Goal: Task Accomplishment & Management: Manage account settings

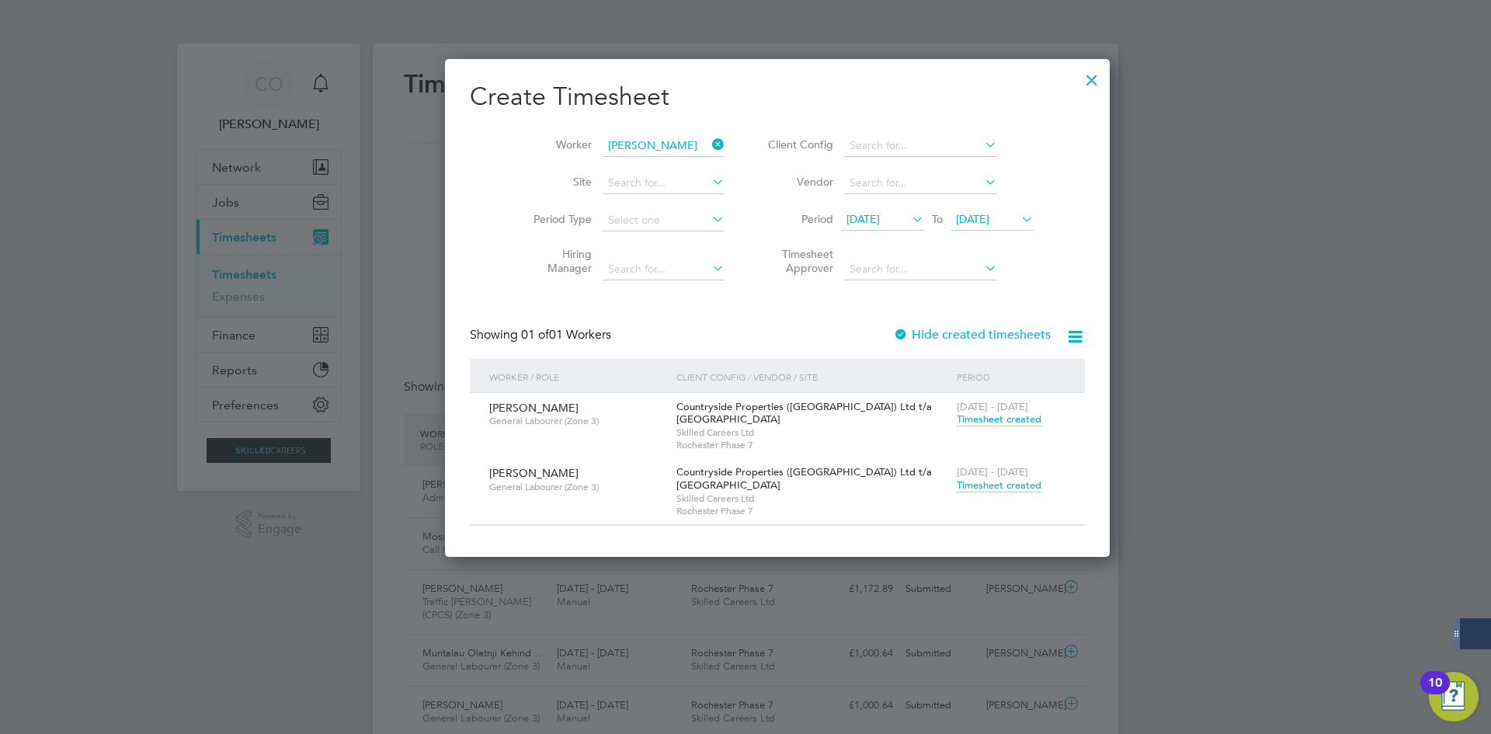
click at [709, 144] on icon at bounding box center [709, 145] width 0 height 22
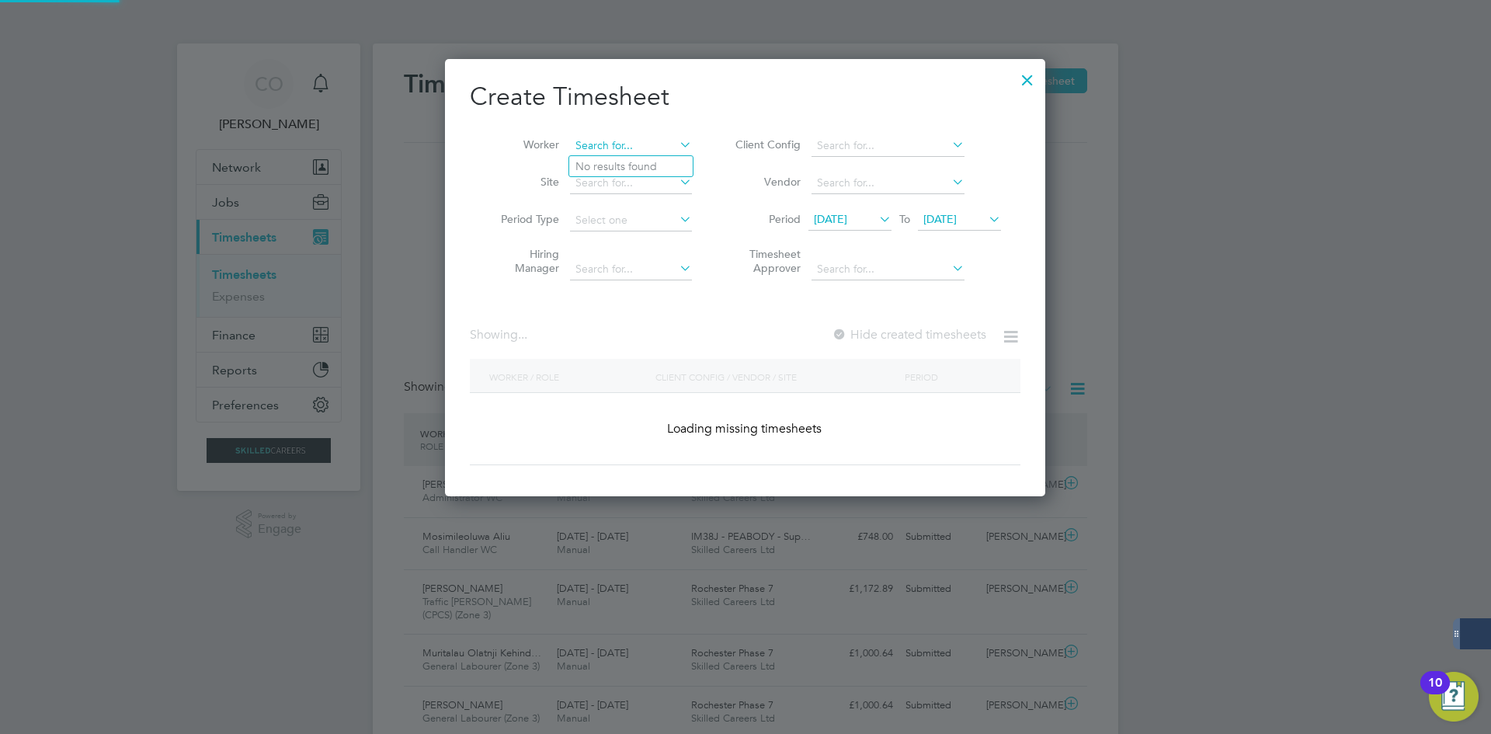
click at [646, 144] on input at bounding box center [631, 146] width 122 height 22
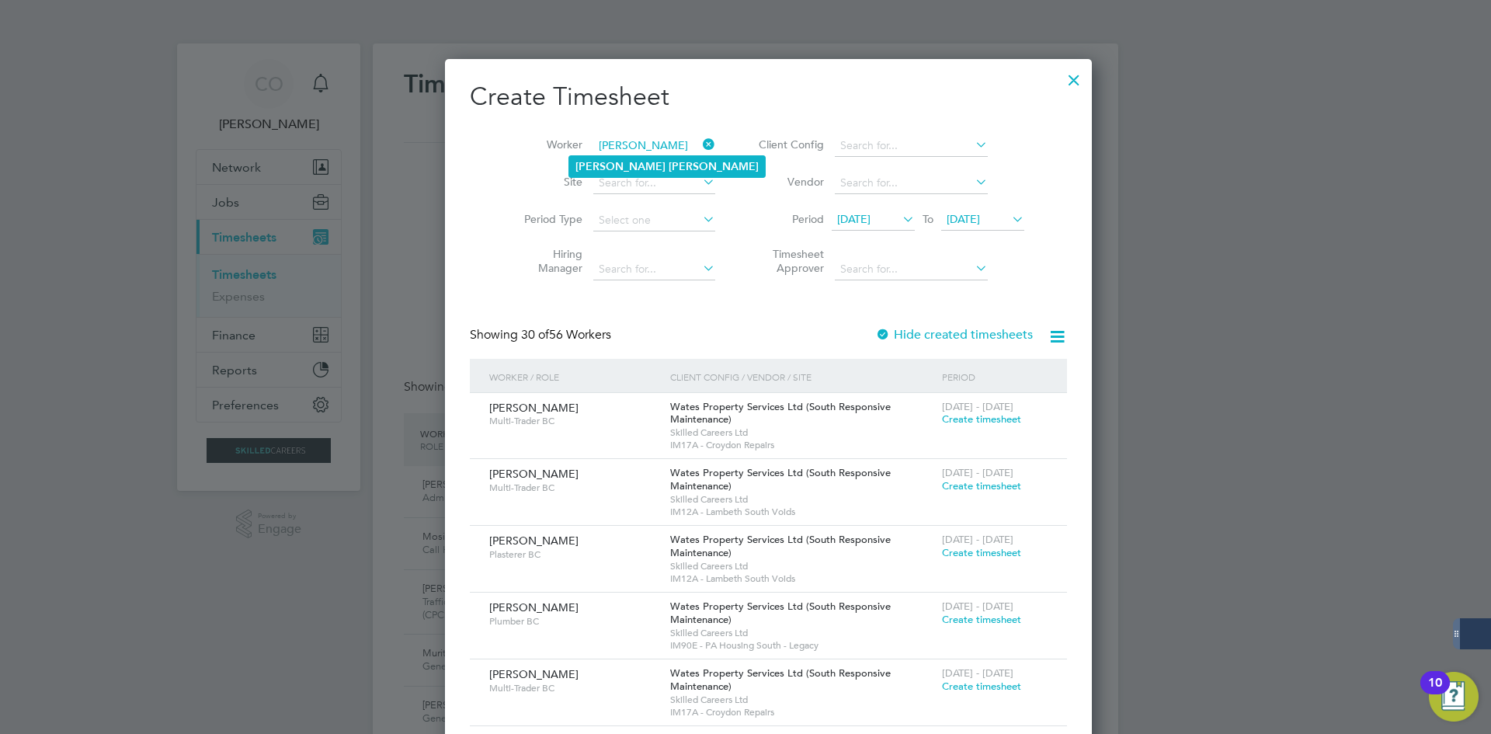
click at [657, 168] on li "[PERSON_NAME]" at bounding box center [667, 166] width 196 height 21
type input "[PERSON_NAME]"
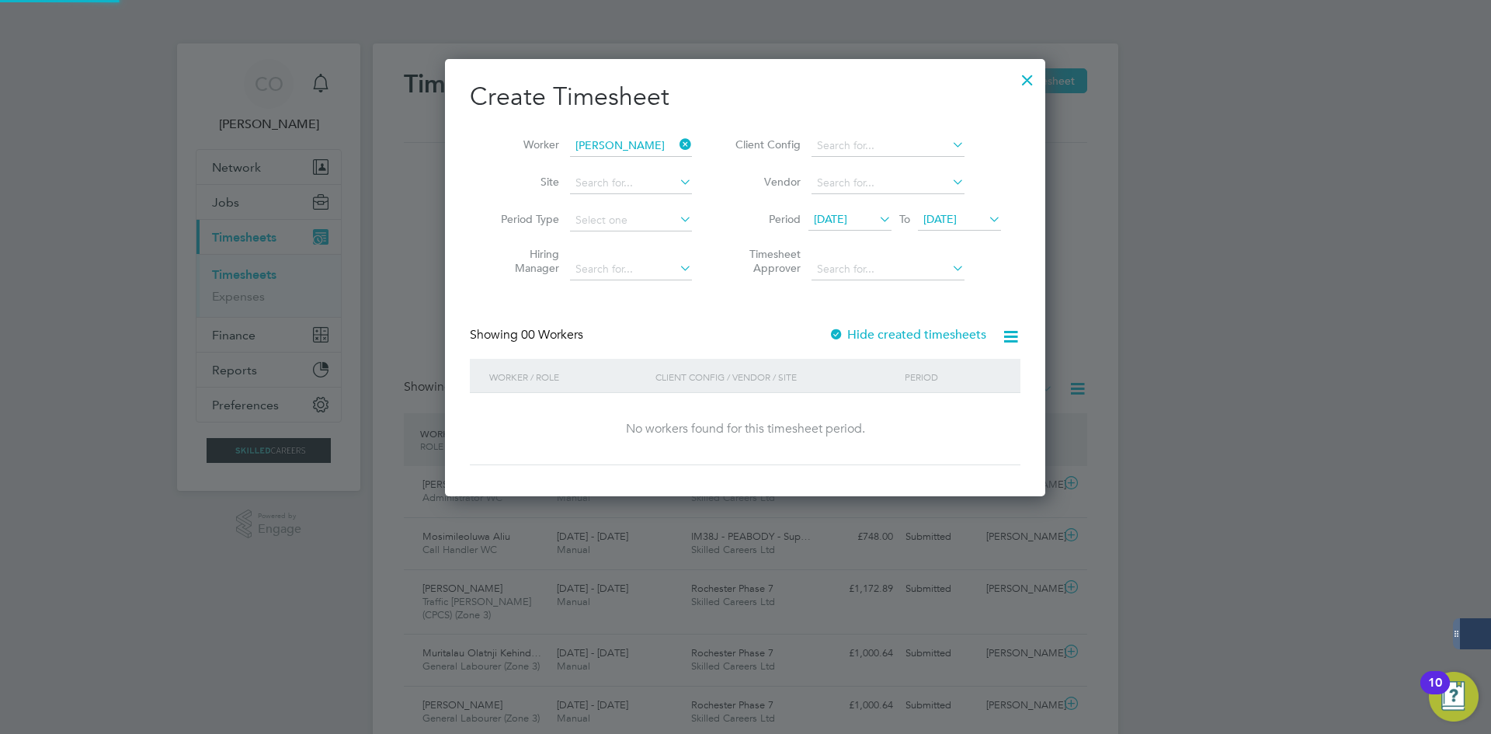
click at [851, 338] on label "Hide created timesheets" at bounding box center [907, 335] width 158 height 16
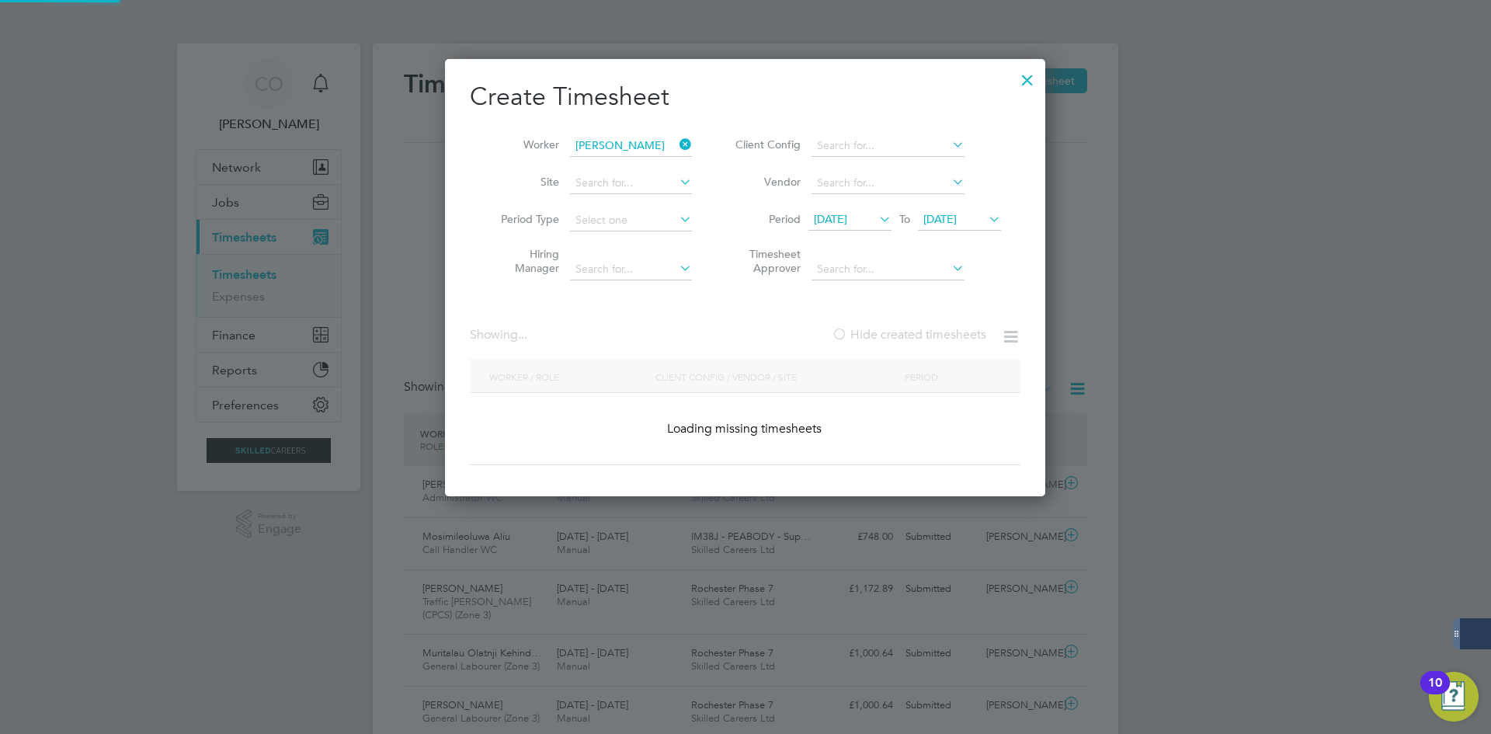
click at [851, 338] on label "Hide created timesheets" at bounding box center [908, 335] width 154 height 16
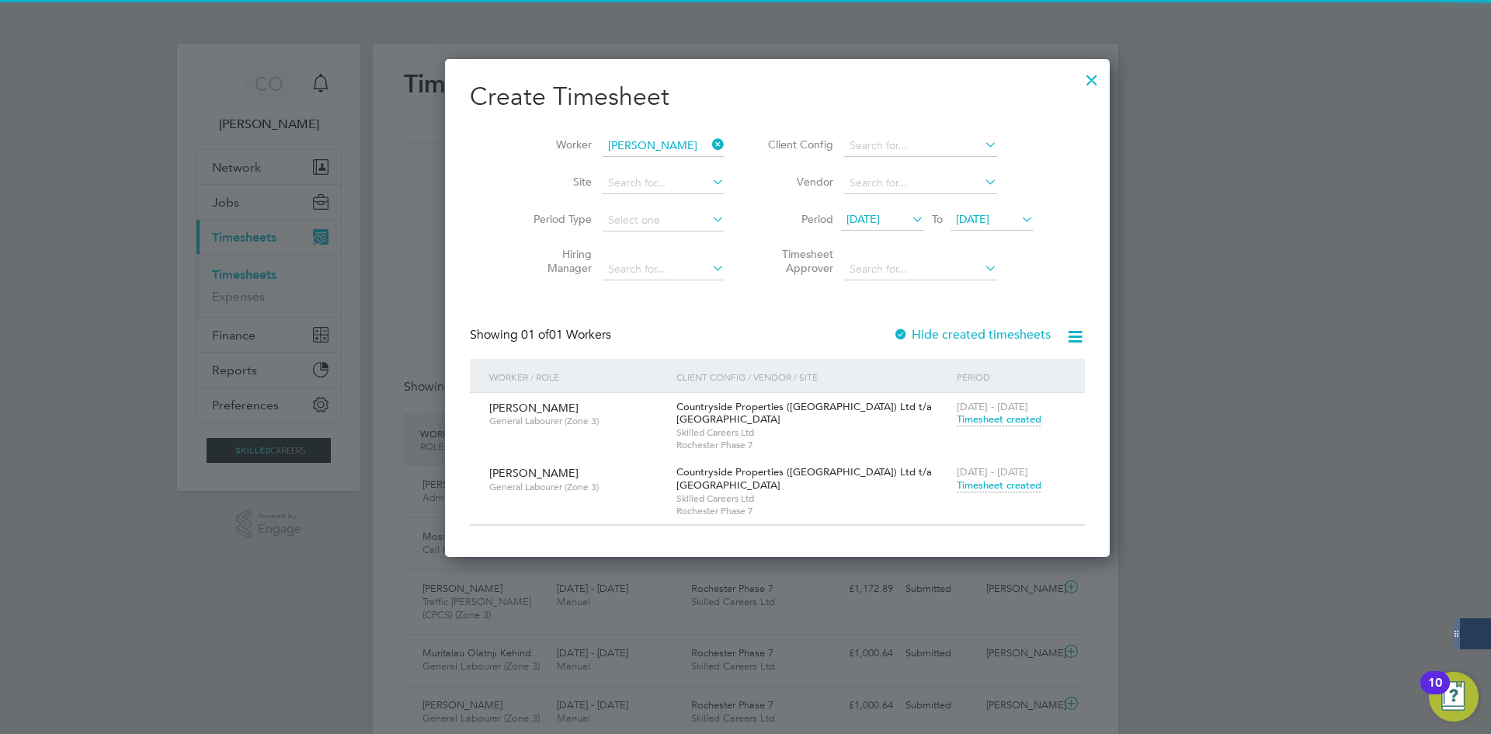
click at [956, 488] on span "Timesheet created" at bounding box center [998, 485] width 85 height 14
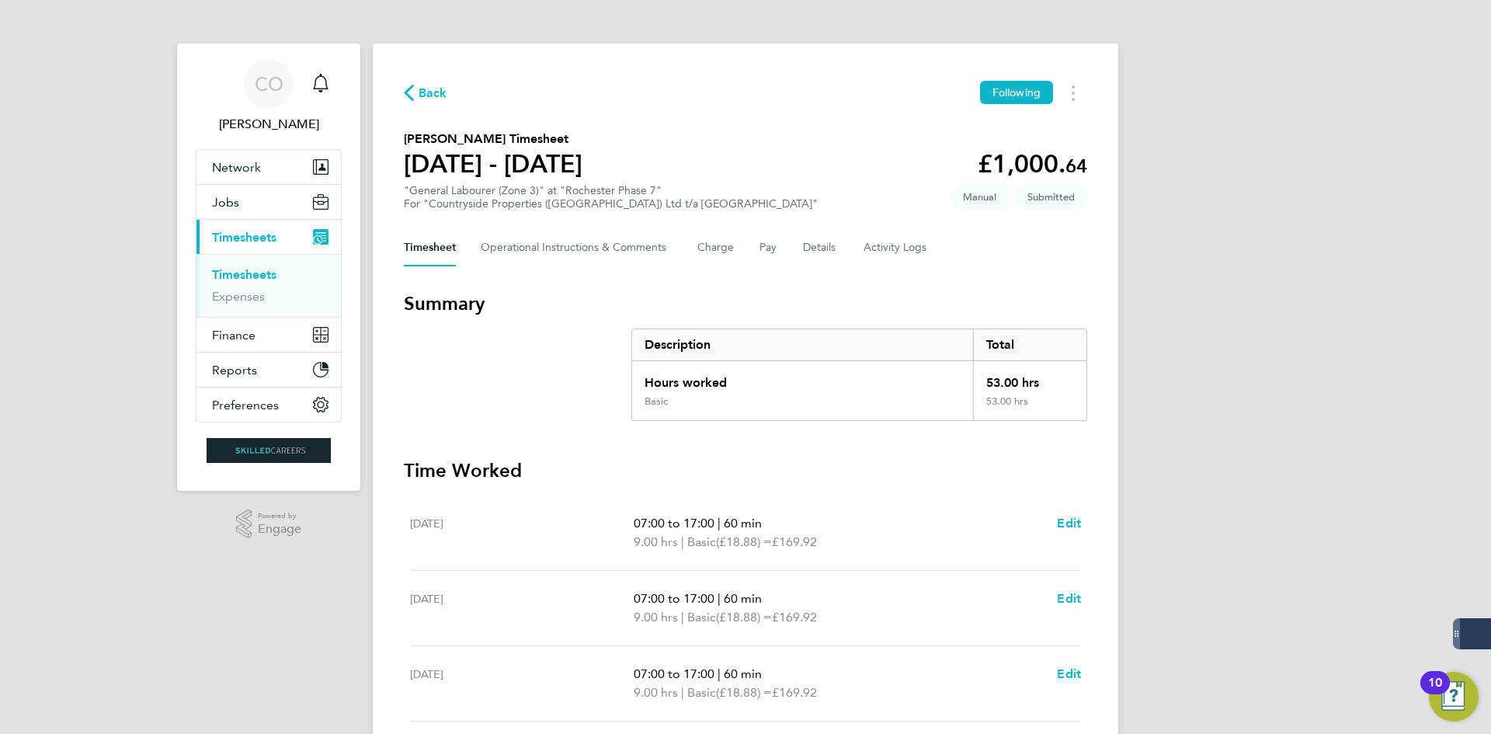
click at [419, 89] on span "Back" at bounding box center [432, 93] width 29 height 19
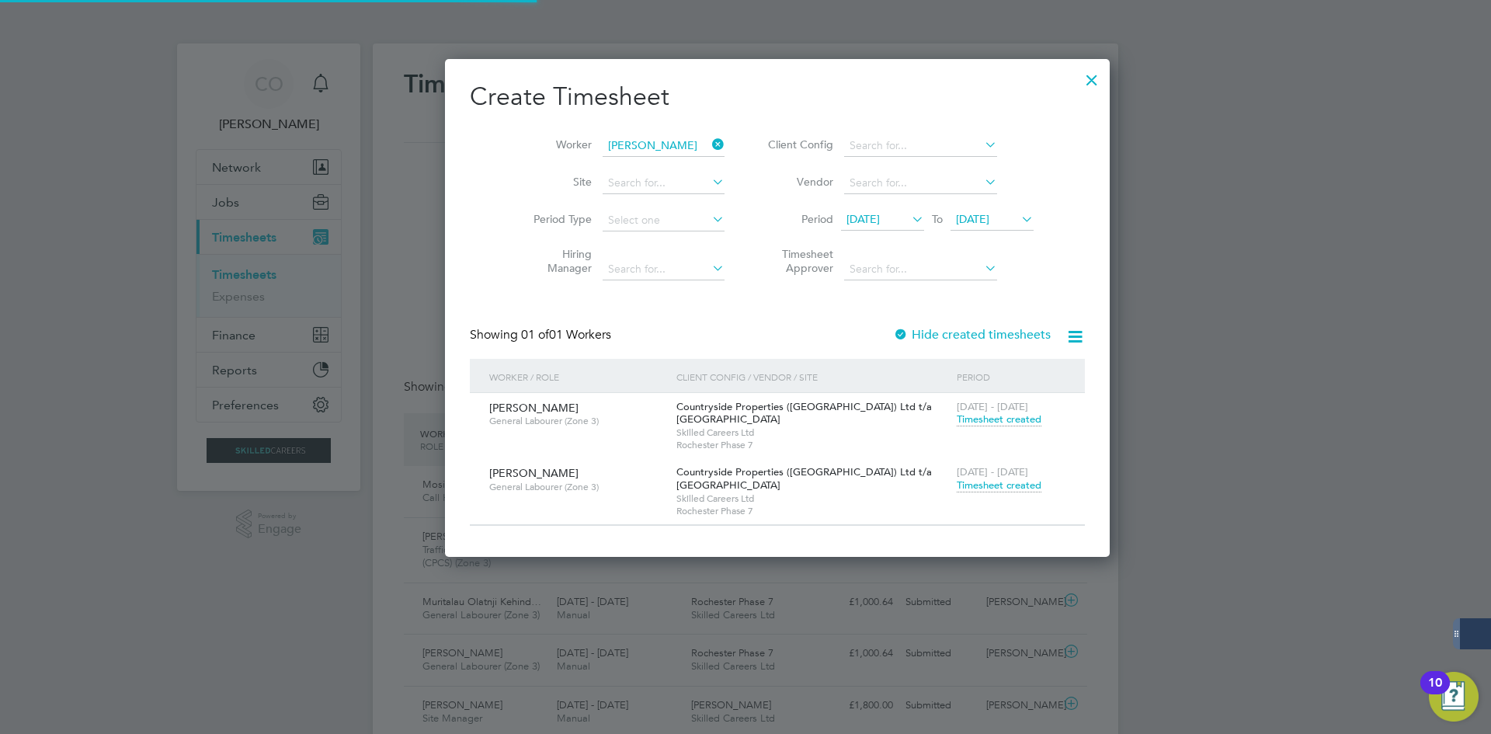
click at [709, 144] on icon at bounding box center [709, 145] width 0 height 22
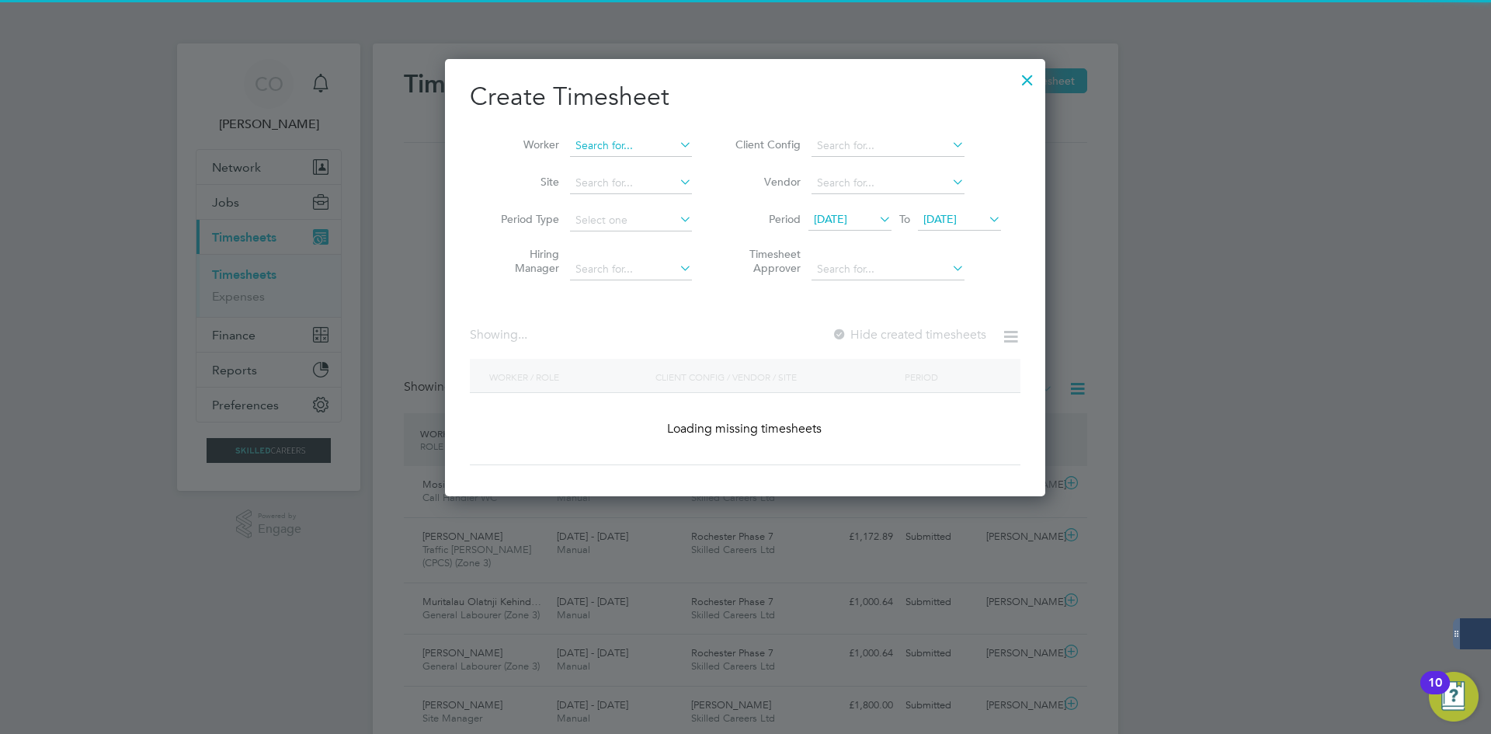
click at [627, 141] on input at bounding box center [631, 146] width 122 height 22
